Goal: Information Seeking & Learning: Learn about a topic

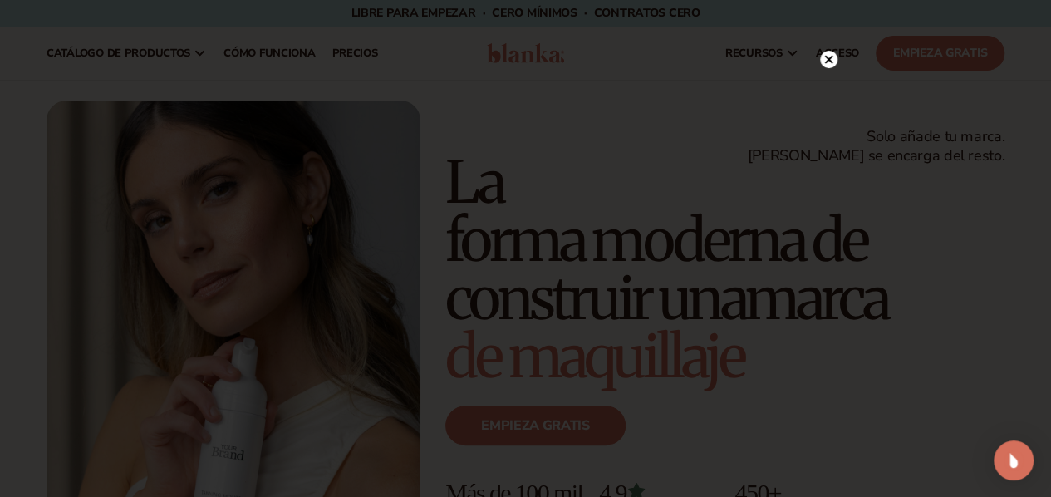
click at [828, 56] on circle at bounding box center [828, 59] width 17 height 17
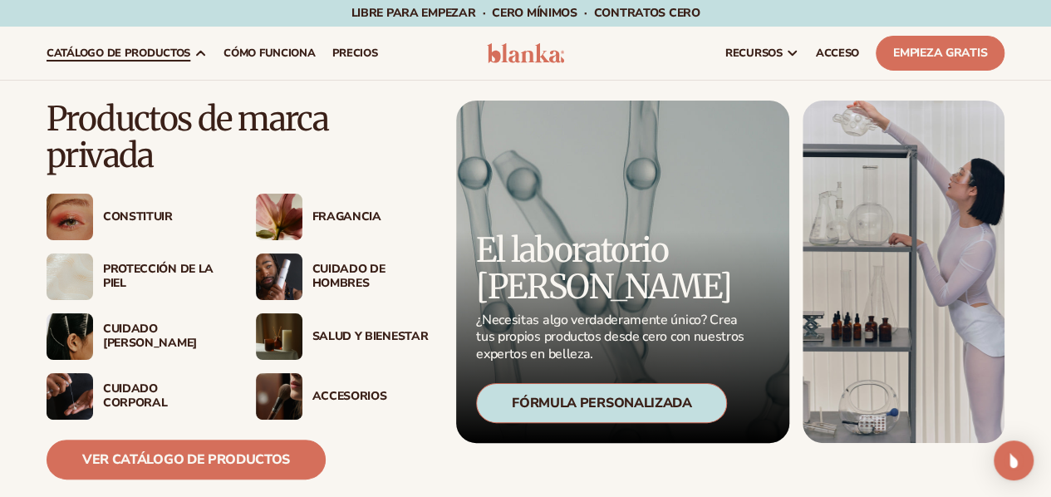
click at [271, 277] on img at bounding box center [279, 276] width 47 height 47
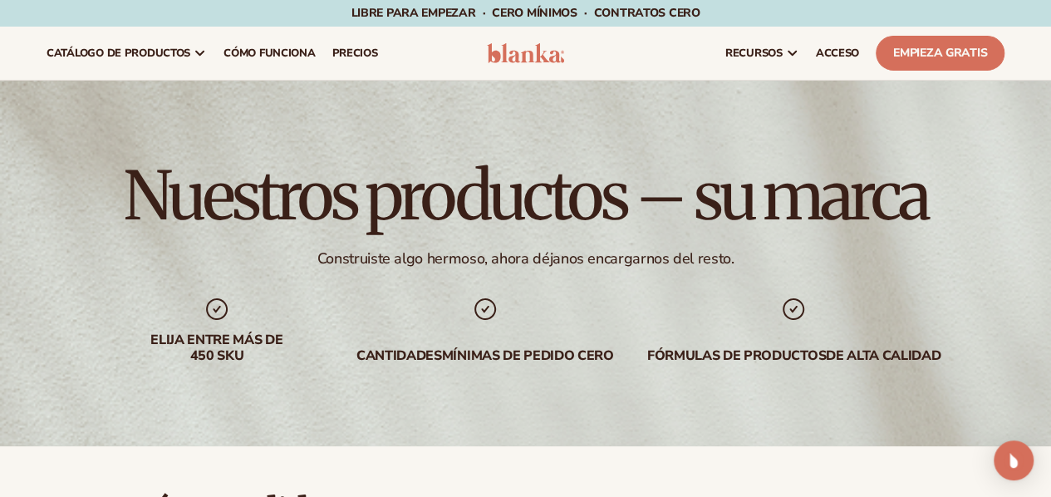
click at [983, 248] on div "Nuestros productos – su marca Construiste algo hermoso, ahora déjanos encargarn…" at bounding box center [525, 263] width 1051 height 365
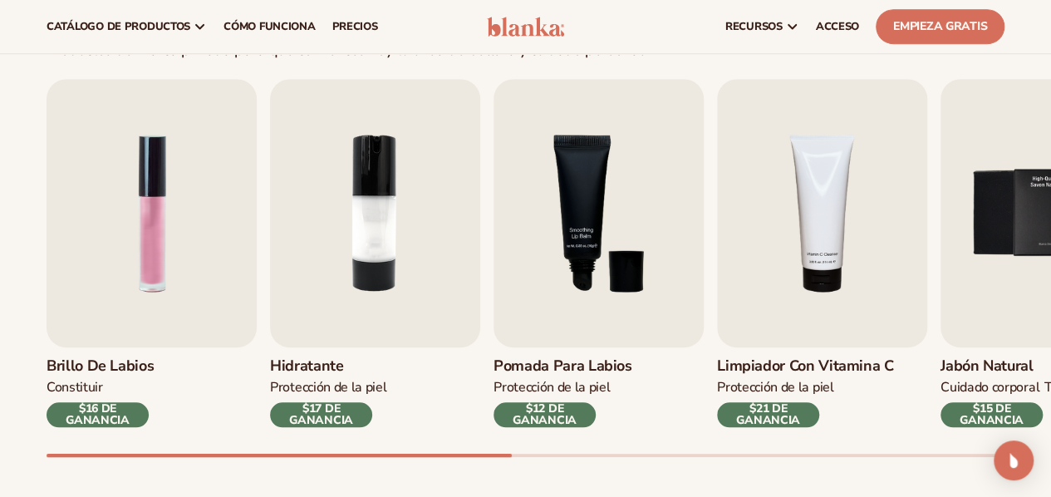
scroll to position [432, 0]
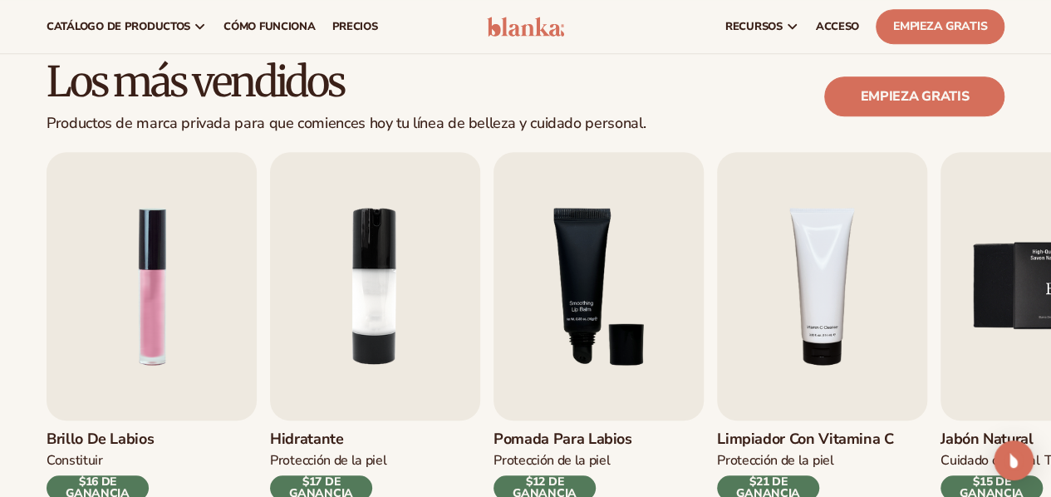
click at [1011, 314] on img "5 / 9" at bounding box center [1045, 286] width 210 height 268
click at [931, 278] on div "Brillo de labios CONSTITUIR $16 DE GANANCIA Hidratante PROTECCIÓN DE LA PIEL $1…" at bounding box center [526, 326] width 958 height 348
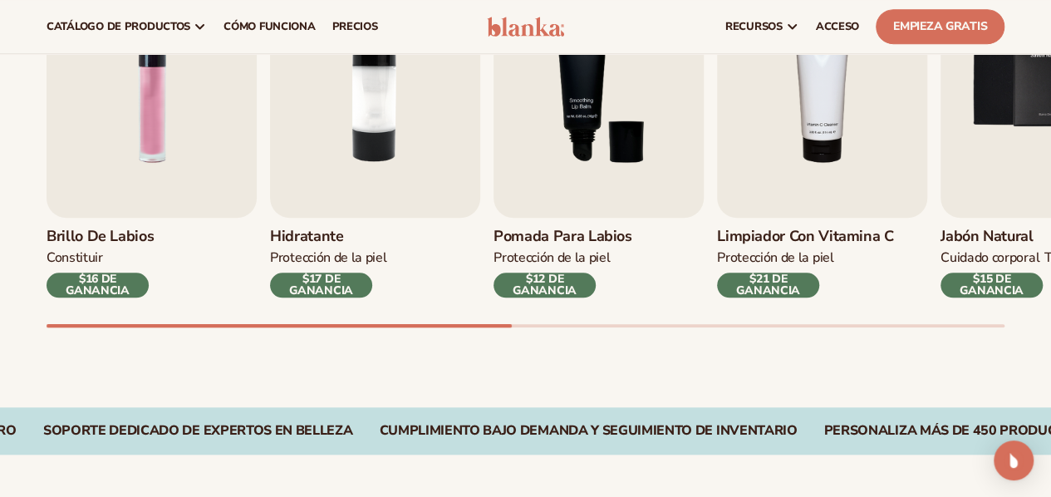
scroll to position [621, 0]
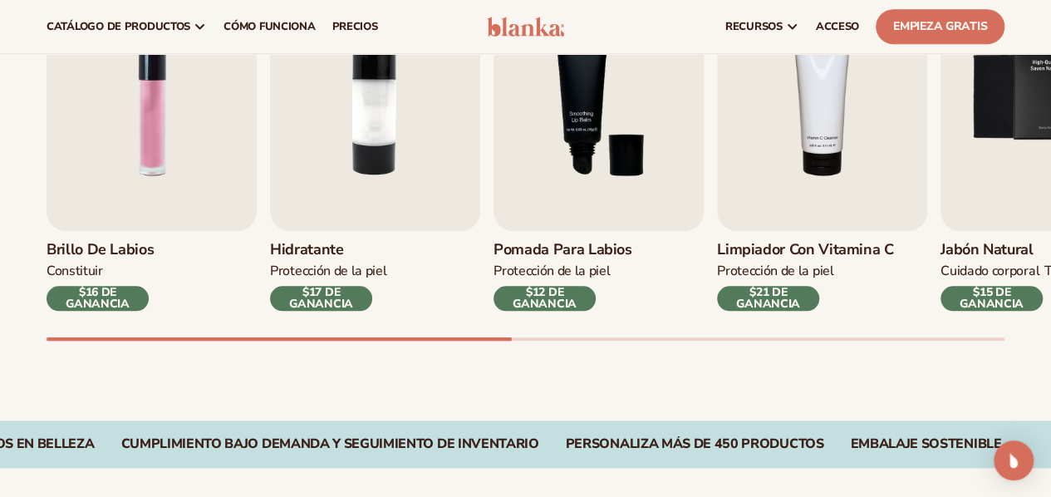
drag, startPoint x: 917, startPoint y: 340, endPoint x: 996, endPoint y: 335, distance: 79.1
click at [996, 335] on div "Los más vendidos Productos de marca privada para que comiences hoy tu línea de …" at bounding box center [525, 122] width 1051 height 595
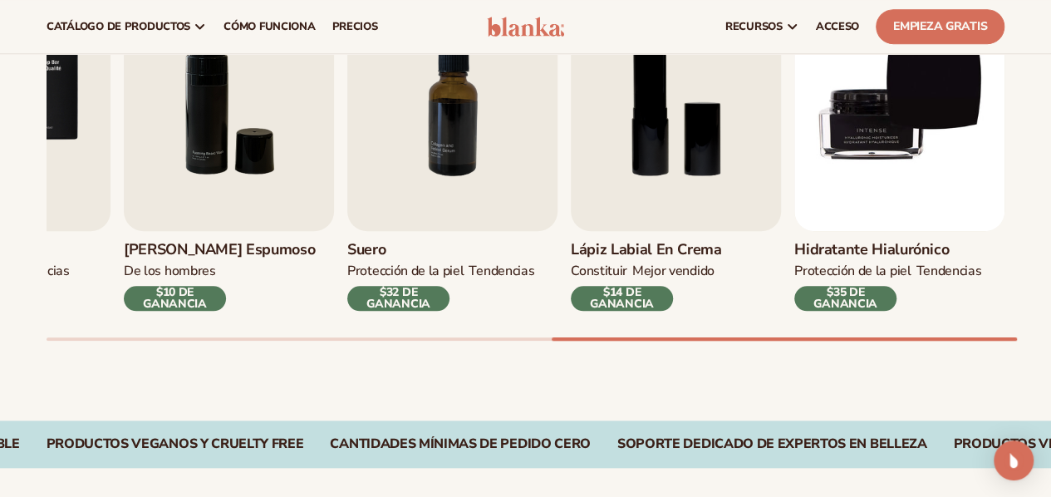
click at [977, 340] on div at bounding box center [783, 338] width 465 height 3
drag, startPoint x: 685, startPoint y: 336, endPoint x: 657, endPoint y: 336, distance: 28.2
click at [657, 336] on div "Brillo de labios CONSTITUIR $16 DE GANANCIA Hidratante PROTECCIÓN DE LA PIEL $1…" at bounding box center [549, 152] width 1004 height 378
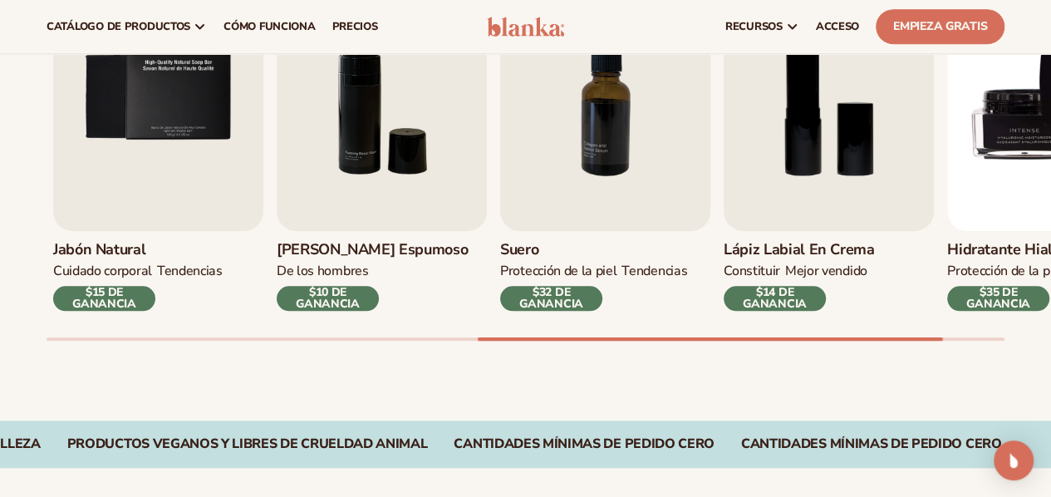
click at [583, 333] on div "Brillo de labios CONSTITUIR $16 DE GANANCIA Hidratante PROTECCIÓN DE LA PIEL $1…" at bounding box center [549, 152] width 1004 height 378
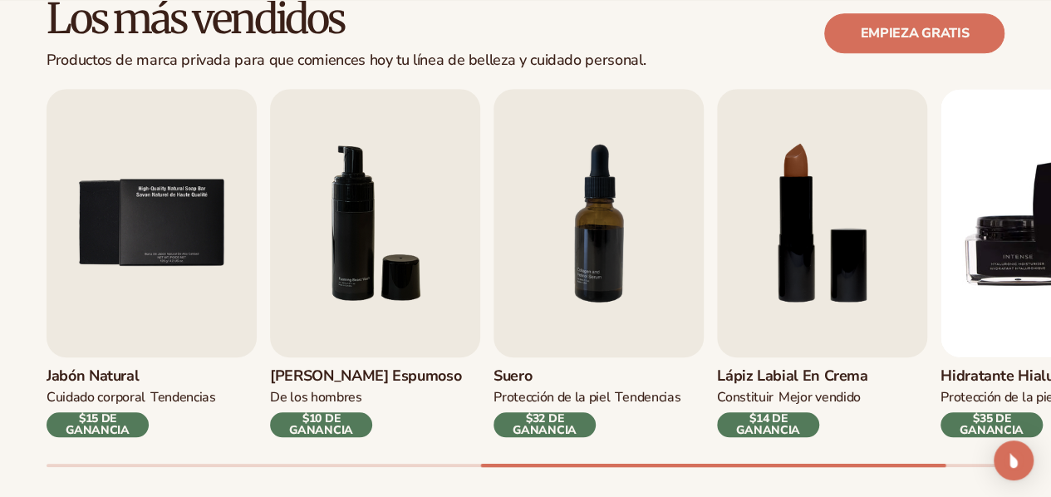
scroll to position [509, 0]
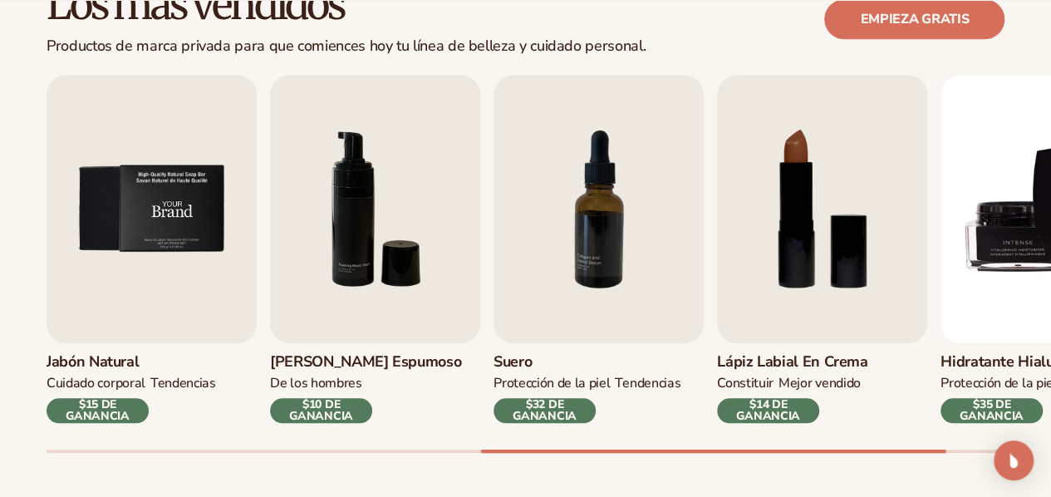
click at [149, 217] on img "5 / 9" at bounding box center [152, 209] width 210 height 268
click at [150, 227] on img "5 / 9" at bounding box center [152, 209] width 210 height 268
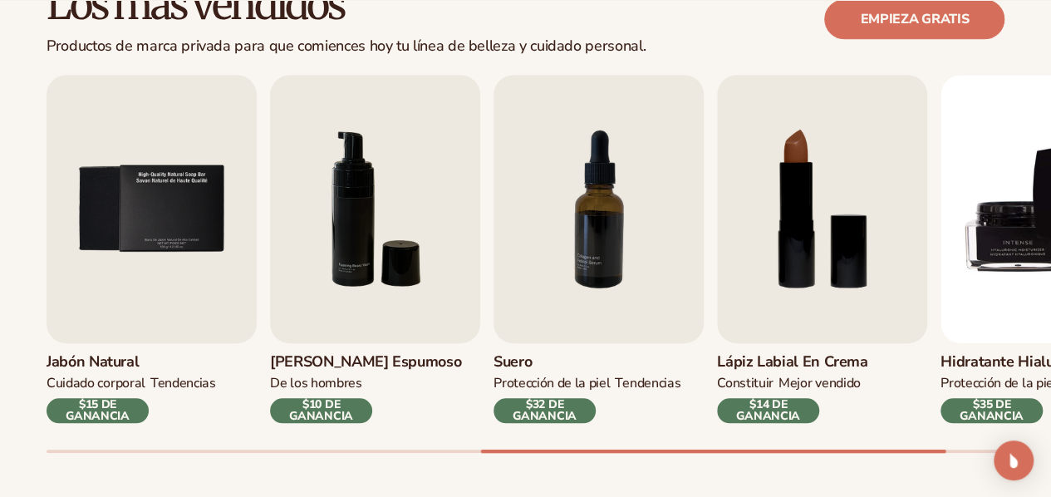
click at [93, 409] on font "$15 DE GANANCIA" at bounding box center [98, 409] width 64 height 27
click at [150, 230] on img "5 / 9" at bounding box center [152, 209] width 210 height 268
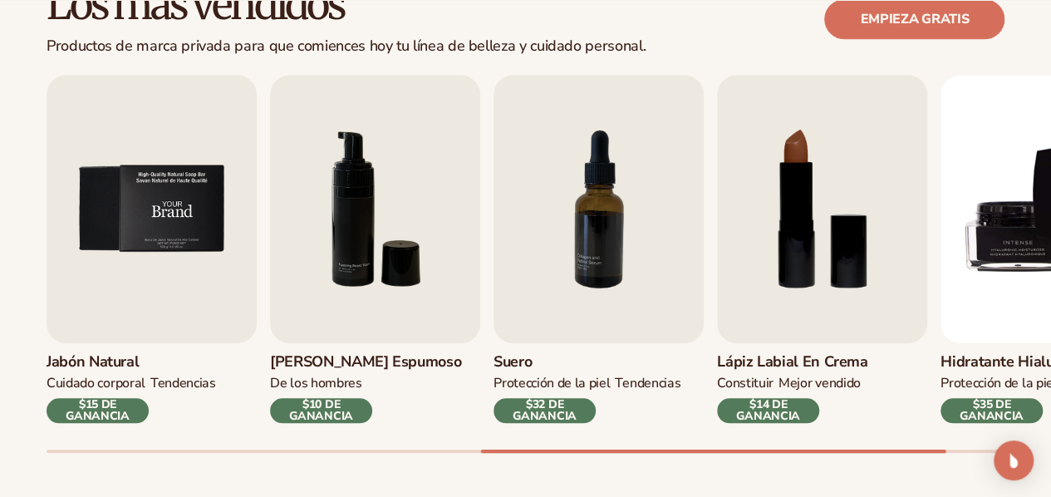
click at [150, 230] on img "5 / 9" at bounding box center [152, 209] width 210 height 268
